Goal: Task Accomplishment & Management: Complete application form

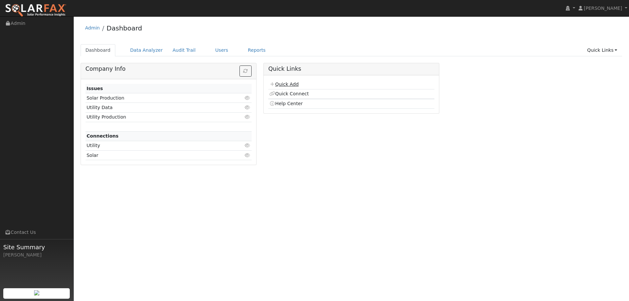
click at [297, 86] on link "Quick Add" at bounding box center [283, 84] width 29 height 5
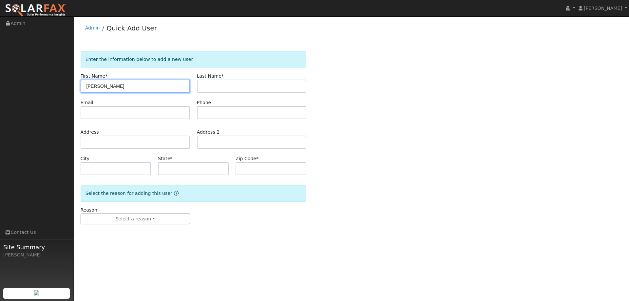
type input "[PERSON_NAME]"
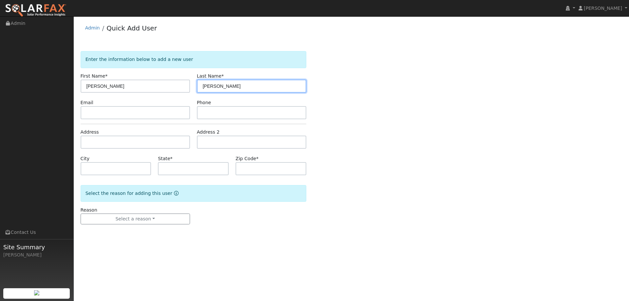
type input "[PERSON_NAME]"
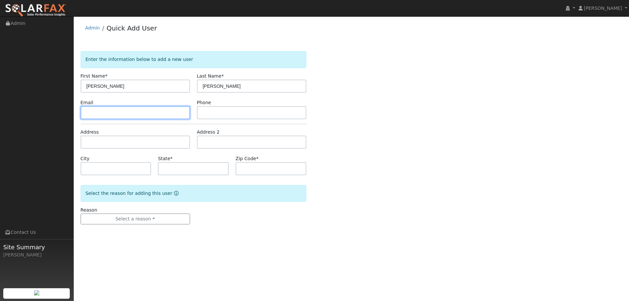
click at [159, 109] on input "text" at bounding box center [135, 112] width 109 height 13
paste input "miquezada80@gmail.com"
type input "miquezada80@gmail.com"
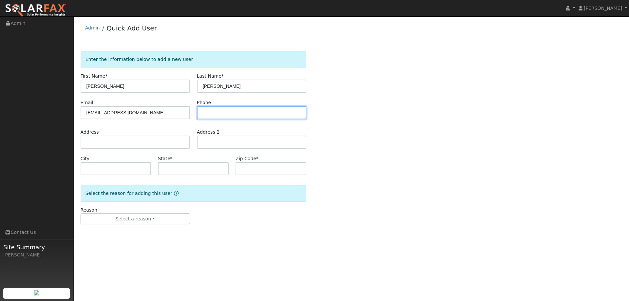
click at [205, 116] on input "text" at bounding box center [251, 112] width 109 height 13
paste input "(707) 290-9084"
type input "(707) 290-9084"
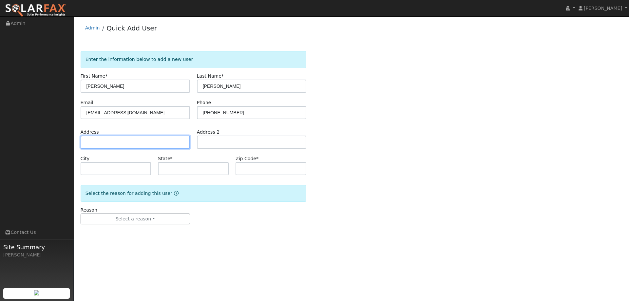
click at [156, 143] on input "text" at bounding box center [135, 142] width 109 height 13
paste input "1870 Beacon Falls Way"
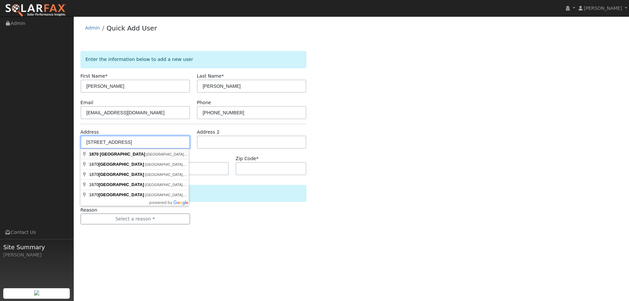
type input "1870 Beacon Falls Way"
type input "Fairfield"
type input "CA"
type input "94533"
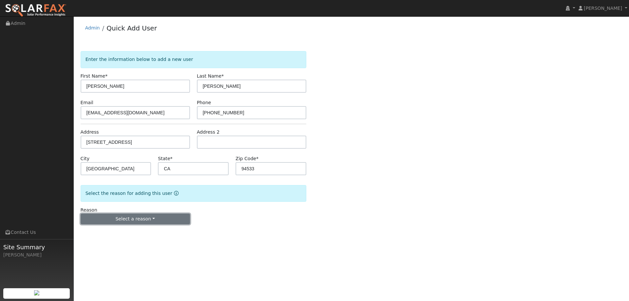
click at [162, 217] on button "Select a reason" at bounding box center [135, 219] width 109 height 11
click at [132, 232] on link "New lead" at bounding box center [117, 232] width 72 height 9
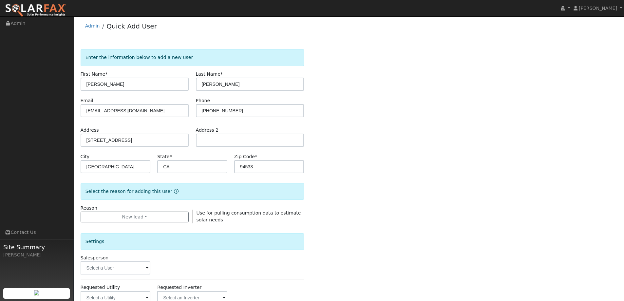
scroll to position [66, 0]
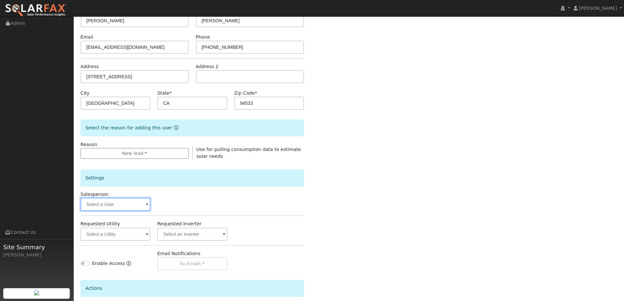
click at [139, 203] on input "text" at bounding box center [116, 204] width 70 height 13
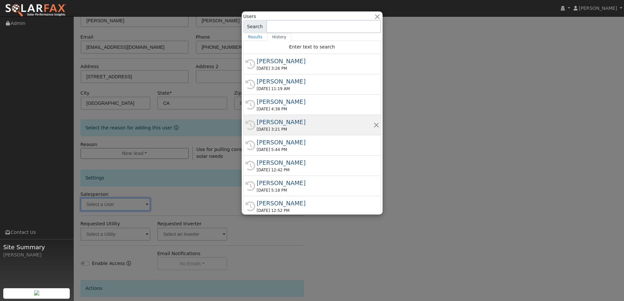
click at [291, 128] on div "08/28/2025 3:21 PM" at bounding box center [315, 129] width 117 height 6
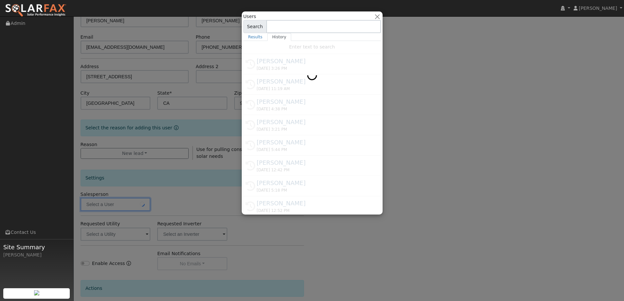
type input "Paul Barber"
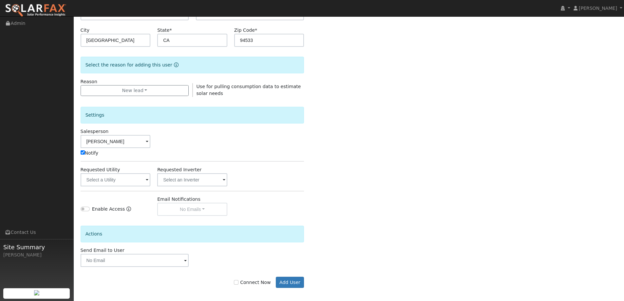
scroll to position [131, 0]
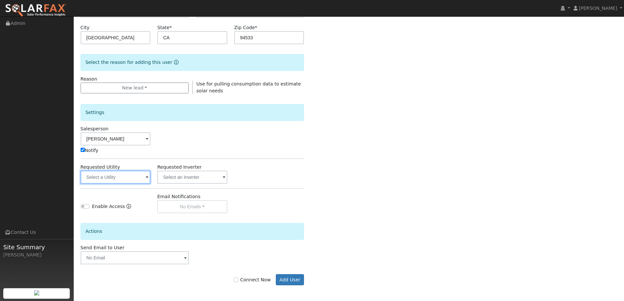
click at [144, 174] on input "text" at bounding box center [116, 177] width 70 height 13
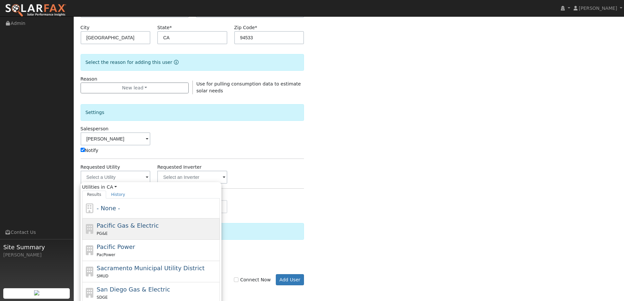
click at [152, 221] on div "Pacific Gas & Electric PG&E" at bounding box center [158, 229] width 122 height 16
type input "Pacific Gas & Electric"
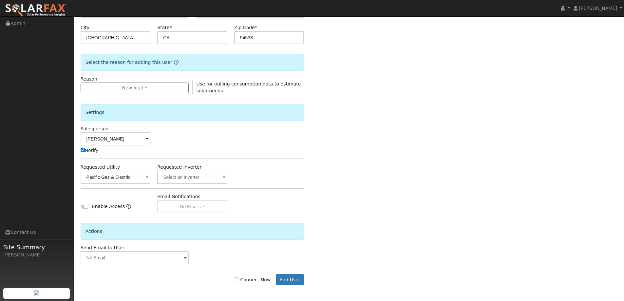
scroll to position [132, 0]
click at [239, 278] on input "Connect Now" at bounding box center [236, 279] width 5 height 5
checkbox input "true"
click at [291, 278] on button "Add User" at bounding box center [290, 279] width 29 height 11
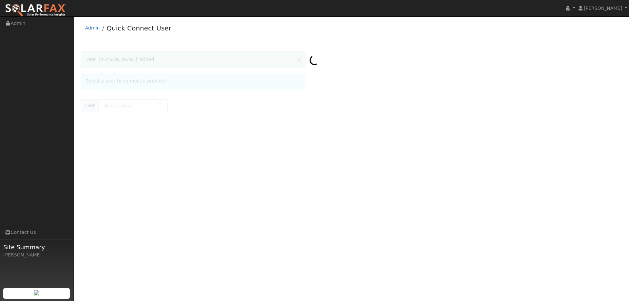
type input "[PERSON_NAME]"
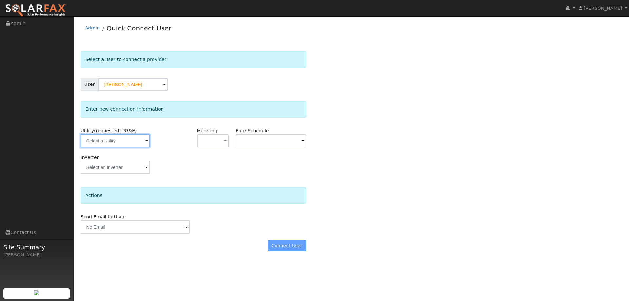
click at [141, 141] on input "text" at bounding box center [115, 140] width 69 height 13
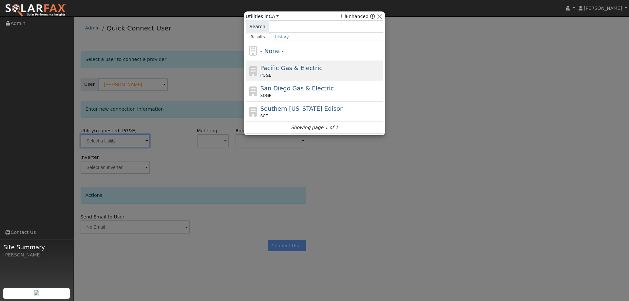
click at [262, 73] on span "PG&E" at bounding box center [266, 75] width 11 height 6
type input "PG&E"
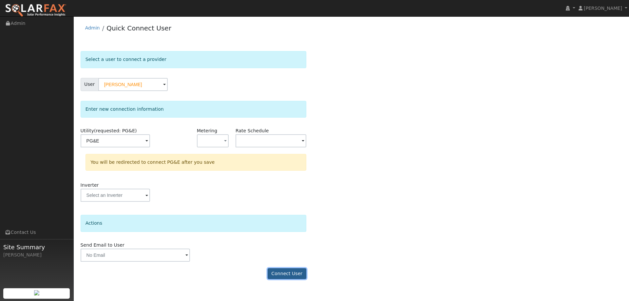
click at [290, 277] on button "Connect User" at bounding box center [287, 273] width 39 height 11
